Goal: Task Accomplishment & Management: Use online tool/utility

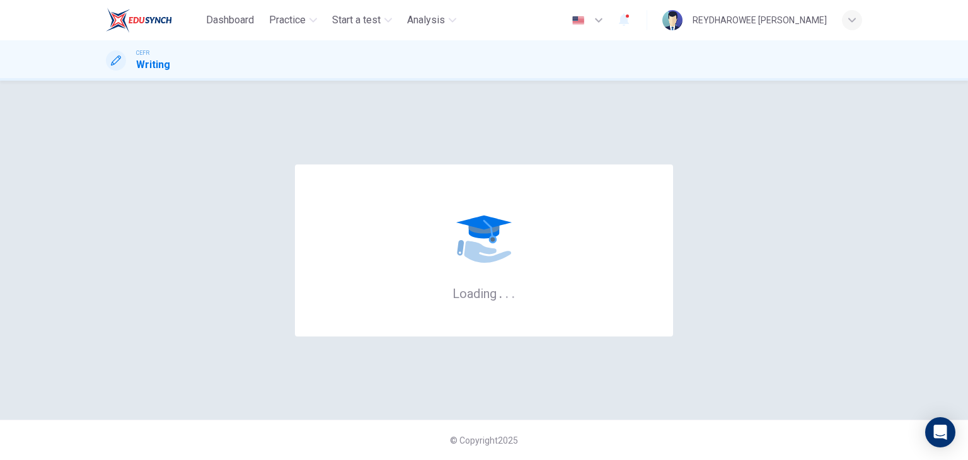
click at [110, 8] on img at bounding box center [139, 20] width 66 height 25
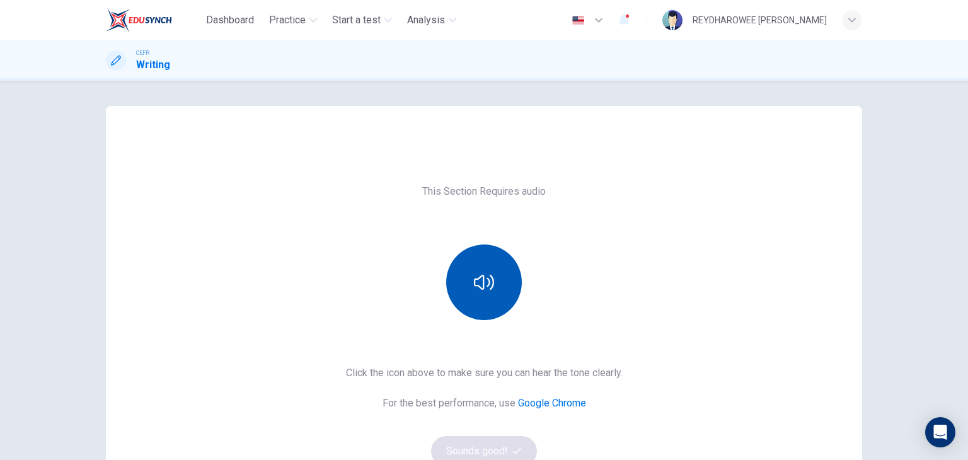
click at [495, 286] on button "button" at bounding box center [484, 283] width 76 height 76
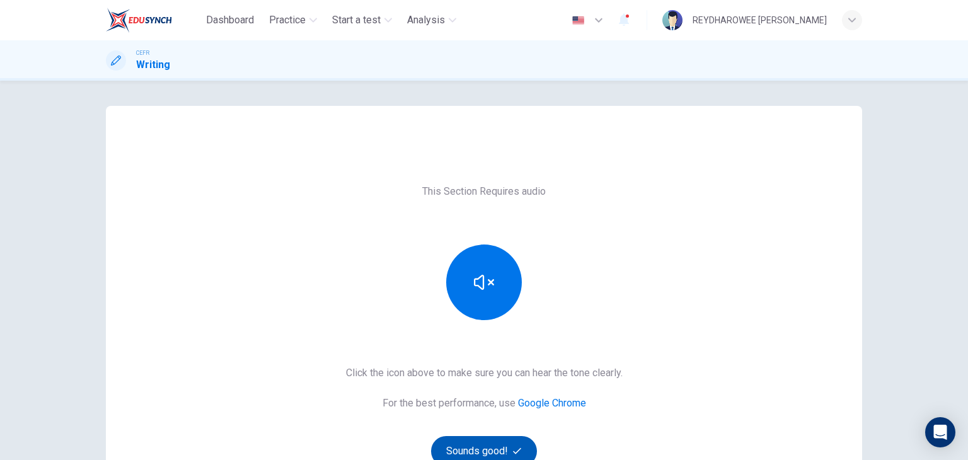
click at [514, 443] on button "Sounds good!" at bounding box center [484, 451] width 106 height 30
